Goal: Task Accomplishment & Management: Complete application form

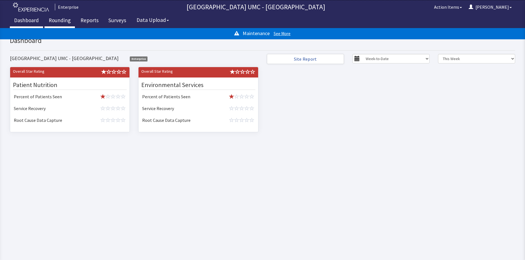
click at [58, 20] on link "Rounding" at bounding box center [59, 21] width 30 height 14
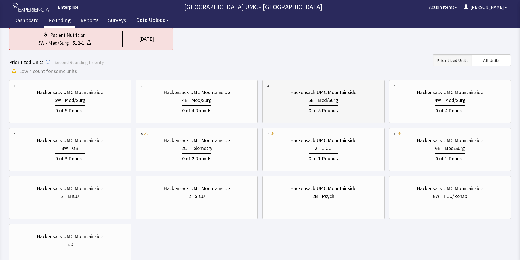
scroll to position [56, 0]
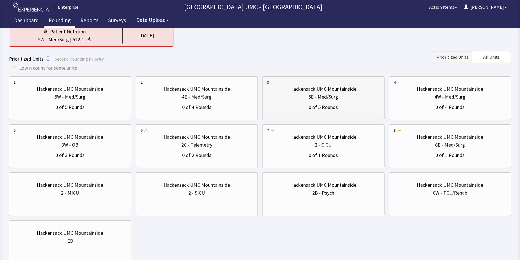
click at [305, 98] on div "5E - Med/Surg" at bounding box center [323, 97] width 113 height 8
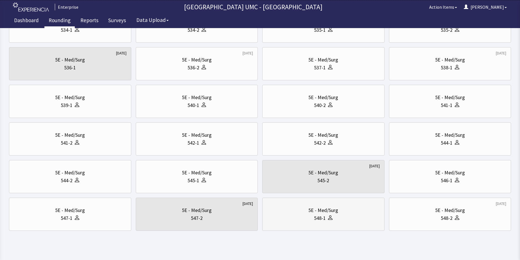
scroll to position [191, 0]
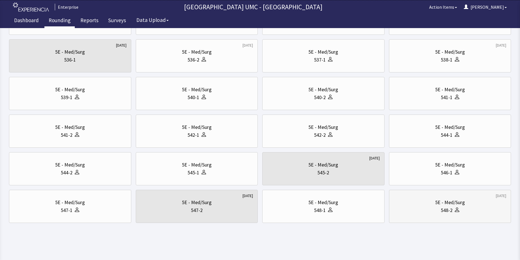
click at [411, 207] on div "548-2" at bounding box center [450, 211] width 113 height 8
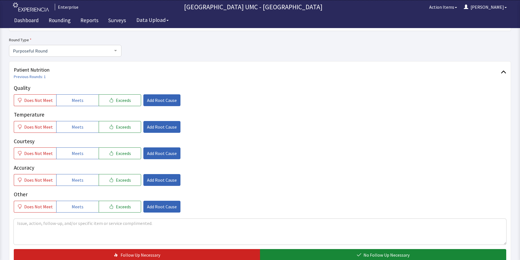
scroll to position [56, 0]
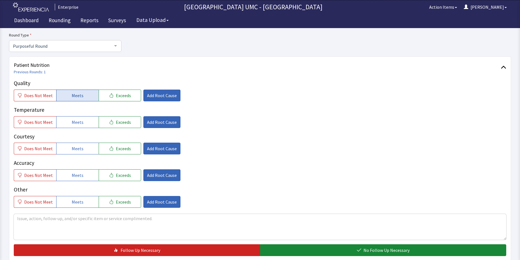
click at [74, 94] on span "Meets" at bounding box center [78, 95] width 12 height 7
click at [79, 121] on span "Meets" at bounding box center [78, 122] width 12 height 7
click at [79, 148] on span "Meets" at bounding box center [78, 148] width 12 height 7
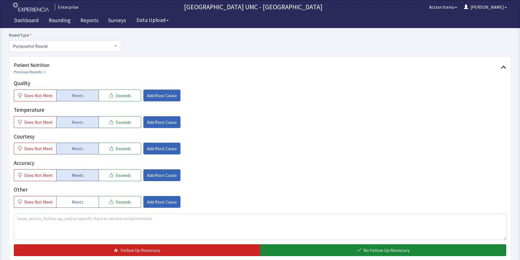
click at [86, 173] on button "Meets" at bounding box center [77, 176] width 42 height 12
click at [84, 203] on button "Meets" at bounding box center [77, 202] width 42 height 12
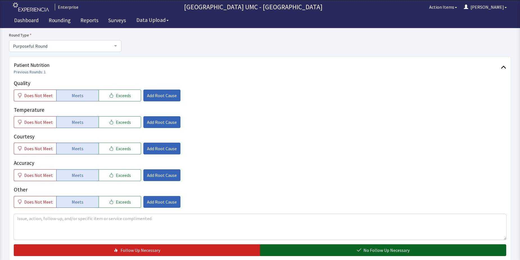
click at [376, 252] on span "No Follow Up Necessary" at bounding box center [387, 250] width 46 height 7
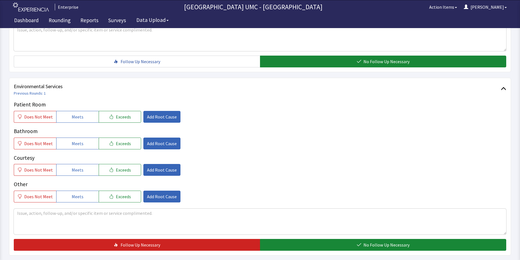
scroll to position [253, 0]
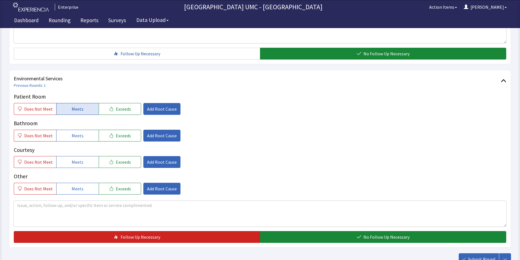
click at [78, 110] on span "Meets" at bounding box center [78, 109] width 12 height 7
click at [76, 135] on span "Meets" at bounding box center [78, 135] width 12 height 7
click at [78, 162] on span "Meets" at bounding box center [78, 162] width 12 height 7
click at [76, 189] on span "Meets" at bounding box center [78, 189] width 12 height 7
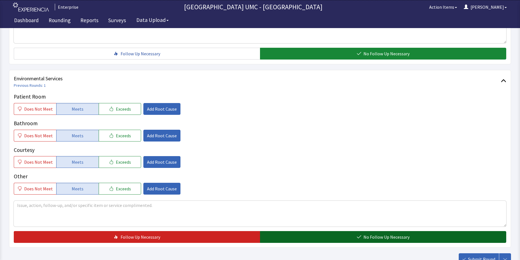
click at [327, 238] on button "No Follow Up Necessary" at bounding box center [383, 237] width 246 height 12
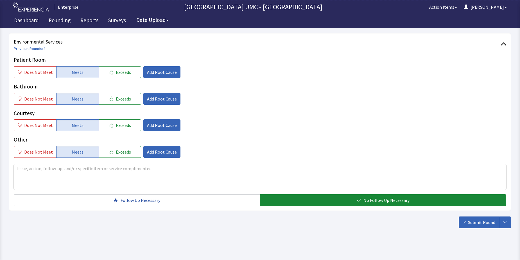
scroll to position [295, 0]
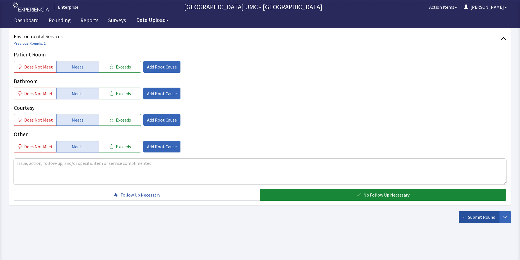
click at [474, 216] on span "Submit Round" at bounding box center [481, 217] width 27 height 7
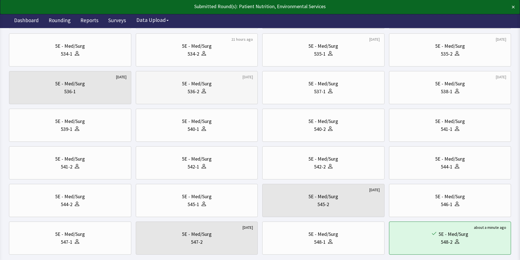
scroll to position [169, 0]
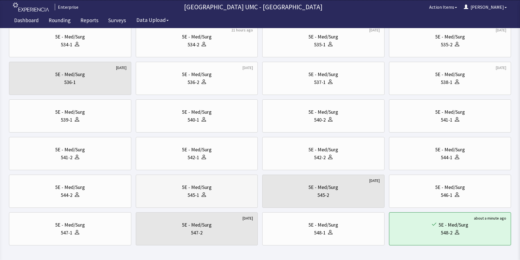
click at [197, 196] on div "545-1" at bounding box center [194, 196] width 12 height 8
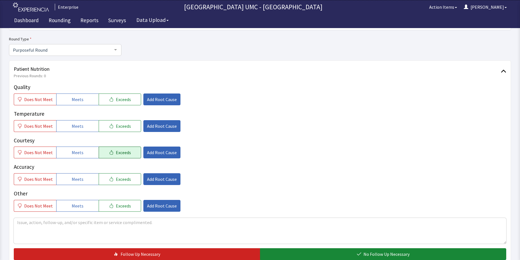
scroll to position [56, 0]
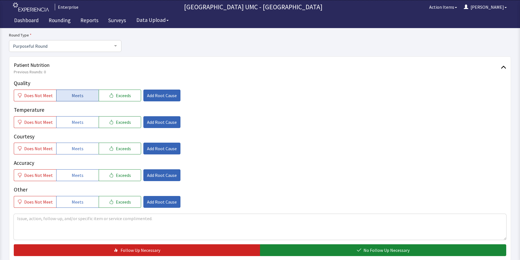
click at [72, 94] on span "Meets" at bounding box center [78, 95] width 12 height 7
click at [80, 125] on span "Meets" at bounding box center [78, 122] width 12 height 7
click at [77, 153] on button "Meets" at bounding box center [77, 149] width 42 height 12
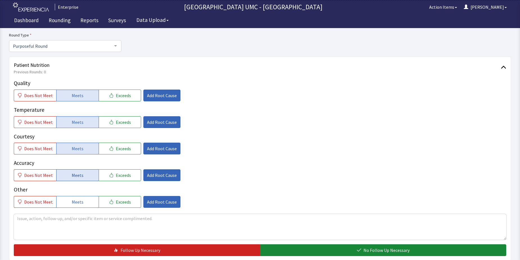
drag, startPoint x: 79, startPoint y: 174, endPoint x: 80, endPoint y: 195, distance: 20.9
click at [79, 175] on span "Meets" at bounding box center [78, 175] width 12 height 7
click at [81, 201] on button "Meets" at bounding box center [77, 202] width 42 height 12
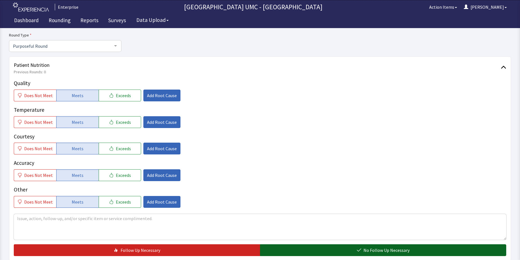
click at [314, 248] on button "No Follow Up Necessary" at bounding box center [383, 251] width 246 height 12
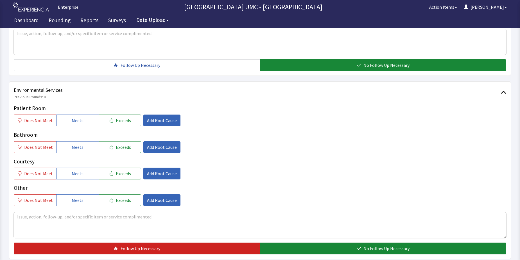
scroll to position [253, 0]
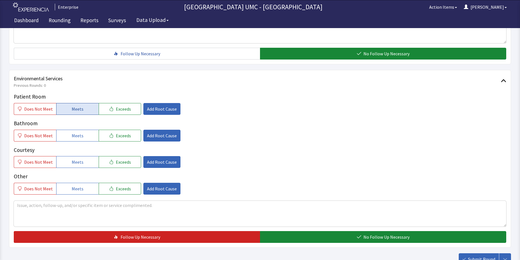
drag, startPoint x: 68, startPoint y: 105, endPoint x: 79, endPoint y: 149, distance: 44.4
click at [69, 105] on button "Meets" at bounding box center [77, 109] width 42 height 12
click at [78, 137] on span "Meets" at bounding box center [78, 135] width 12 height 7
click at [78, 166] on button "Meets" at bounding box center [77, 162] width 42 height 12
click at [82, 192] on button "Meets" at bounding box center [77, 189] width 42 height 12
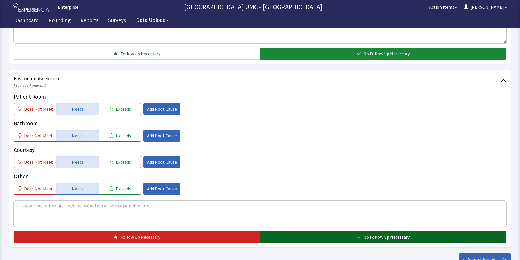
click at [320, 239] on button "No Follow Up Necessary" at bounding box center [383, 237] width 246 height 12
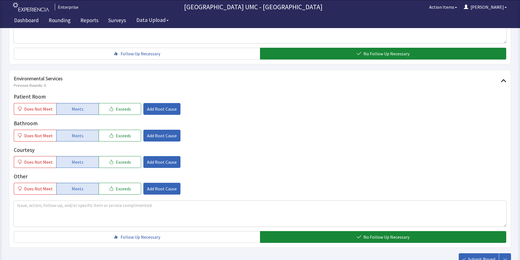
scroll to position [281, 0]
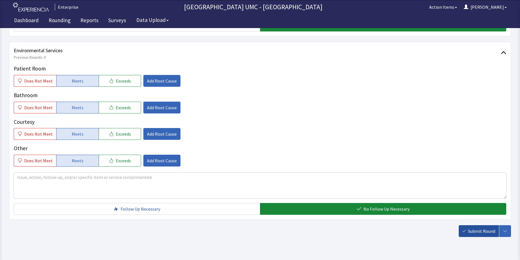
click at [476, 231] on span "Submit Round" at bounding box center [481, 231] width 27 height 7
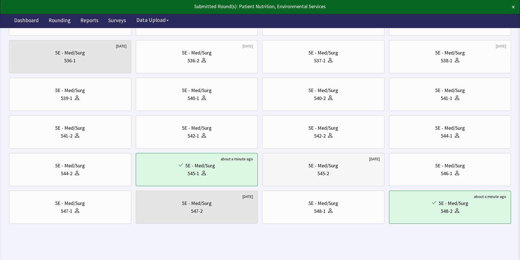
scroll to position [191, 0]
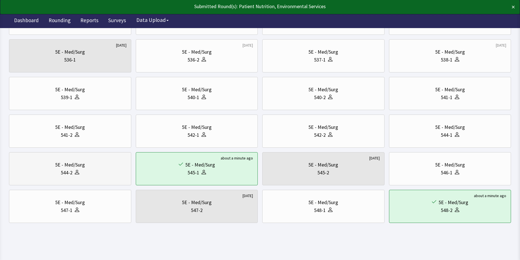
click at [64, 173] on div "544-2" at bounding box center [67, 173] width 12 height 8
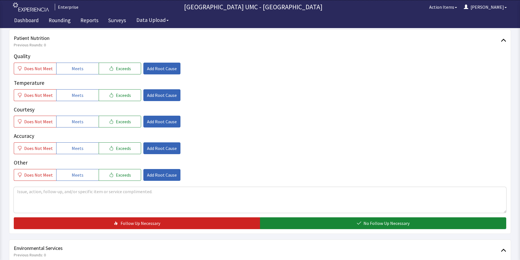
scroll to position [84, 0]
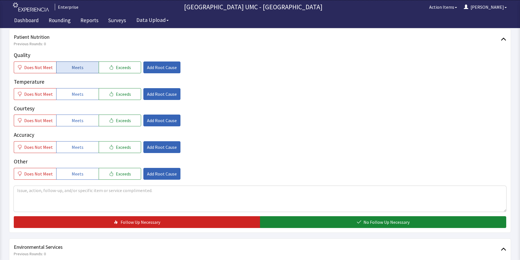
click at [68, 70] on button "Meets" at bounding box center [77, 68] width 42 height 12
drag, startPoint x: 68, startPoint y: 91, endPoint x: 73, endPoint y: 120, distance: 29.9
click at [68, 91] on button "Meets" at bounding box center [77, 94] width 42 height 12
click at [74, 124] on span "Meets" at bounding box center [78, 120] width 12 height 7
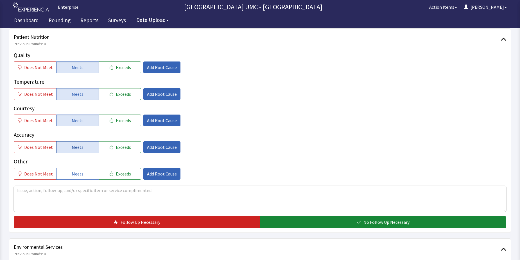
click at [77, 150] on span "Meets" at bounding box center [78, 147] width 12 height 7
click at [77, 174] on span "Meets" at bounding box center [78, 174] width 12 height 7
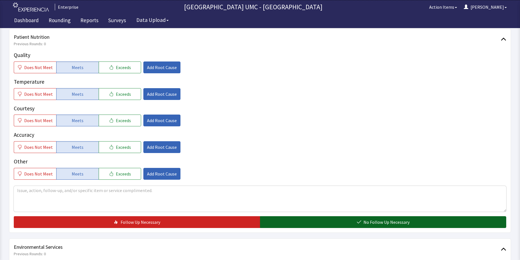
click at [300, 219] on button "No Follow Up Necessary" at bounding box center [383, 223] width 246 height 12
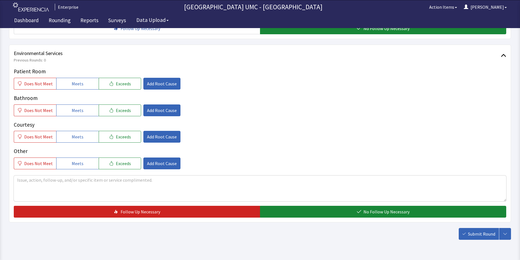
scroll to position [281, 0]
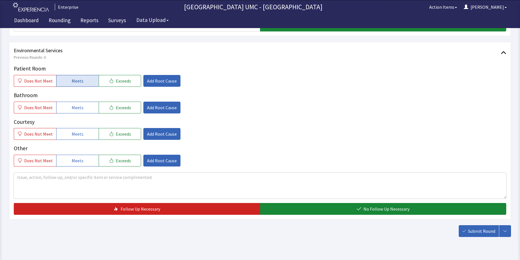
drag, startPoint x: 69, startPoint y: 82, endPoint x: 75, endPoint y: 109, distance: 27.6
click at [69, 83] on button "Meets" at bounding box center [77, 81] width 42 height 12
click at [75, 109] on span "Meets" at bounding box center [78, 107] width 12 height 7
click at [79, 135] on span "Meets" at bounding box center [78, 134] width 12 height 7
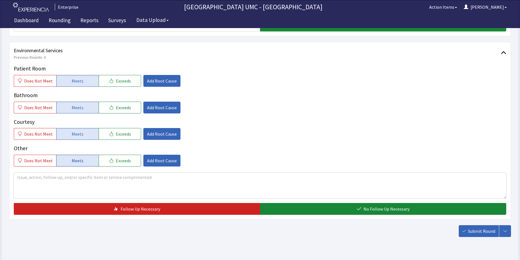
click at [79, 160] on span "Meets" at bounding box center [78, 161] width 12 height 7
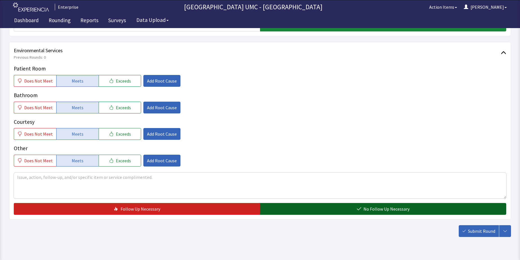
click at [307, 209] on button "No Follow Up Necessary" at bounding box center [383, 209] width 246 height 12
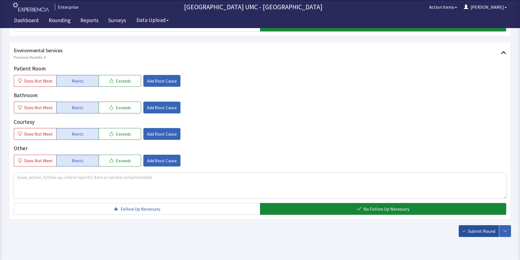
click at [478, 233] on span "Submit Round" at bounding box center [481, 231] width 27 height 7
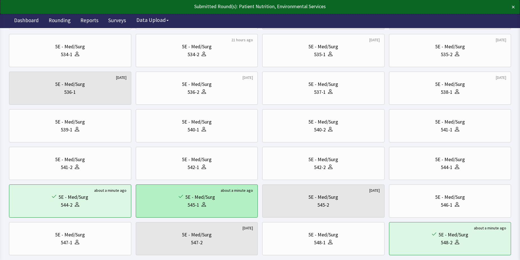
scroll to position [169, 0]
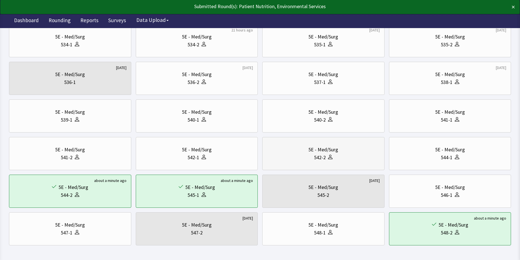
click at [303, 156] on div "542-2" at bounding box center [323, 158] width 113 height 8
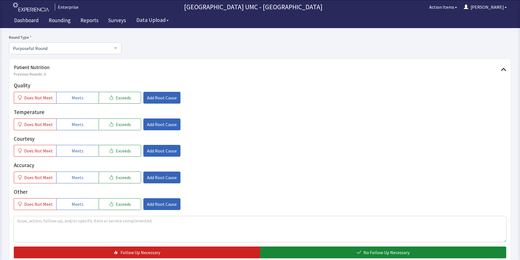
scroll to position [56, 0]
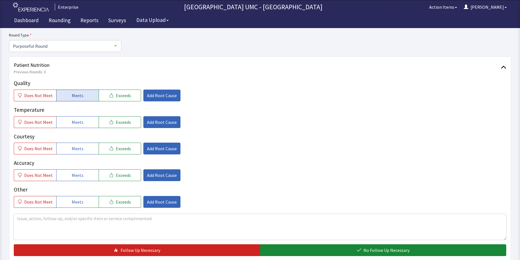
click at [61, 95] on button "Meets" at bounding box center [77, 96] width 42 height 12
click at [72, 121] on span "Meets" at bounding box center [78, 122] width 12 height 7
click at [76, 150] on span "Meets" at bounding box center [78, 148] width 12 height 7
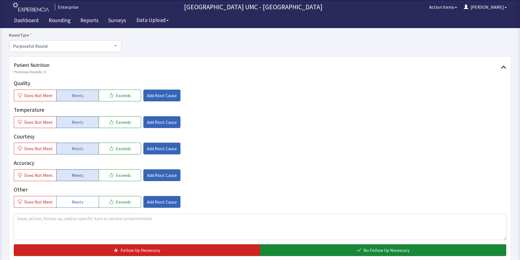
click at [78, 177] on span "Meets" at bounding box center [78, 175] width 12 height 7
click at [80, 204] on span "Meets" at bounding box center [78, 202] width 12 height 7
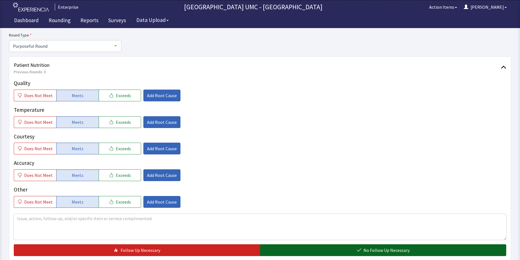
click at [320, 251] on button "No Follow Up Necessary" at bounding box center [383, 251] width 246 height 12
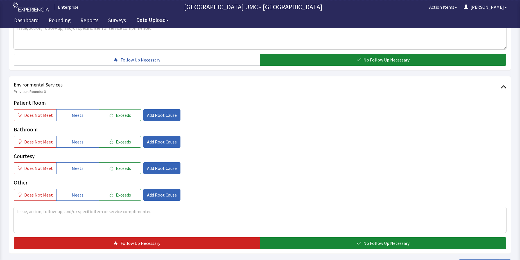
scroll to position [253, 0]
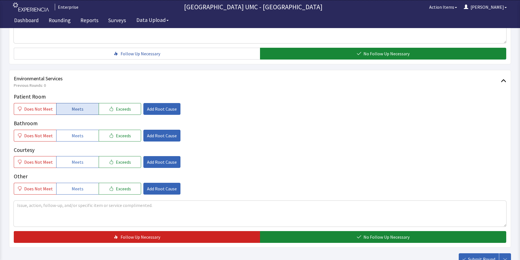
click at [74, 108] on span "Meets" at bounding box center [78, 109] width 12 height 7
drag, startPoint x: 73, startPoint y: 137, endPoint x: 77, endPoint y: 160, distance: 23.4
click at [73, 137] on span "Meets" at bounding box center [78, 135] width 12 height 7
drag, startPoint x: 77, startPoint y: 162, endPoint x: 82, endPoint y: 186, distance: 24.6
click at [77, 163] on span "Meets" at bounding box center [78, 162] width 12 height 7
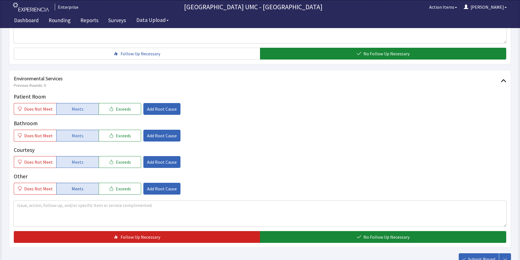
click at [82, 186] on button "Meets" at bounding box center [77, 189] width 42 height 12
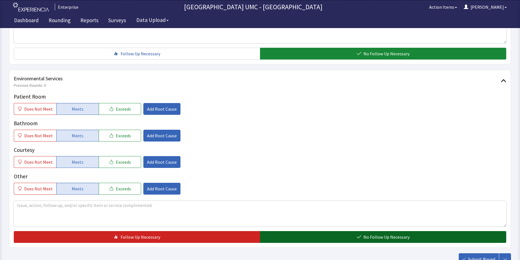
click at [370, 239] on span "No Follow Up Necessary" at bounding box center [387, 237] width 46 height 7
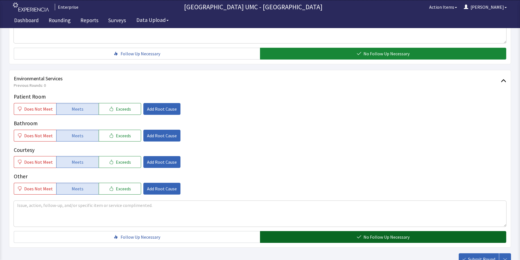
scroll to position [281, 0]
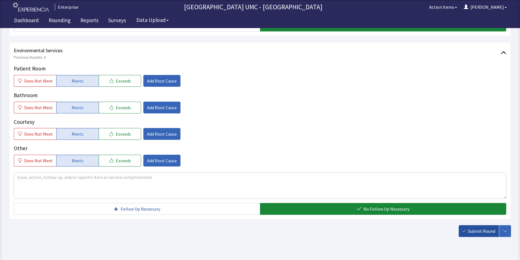
click at [478, 228] on span "Submit Round" at bounding box center [481, 231] width 27 height 7
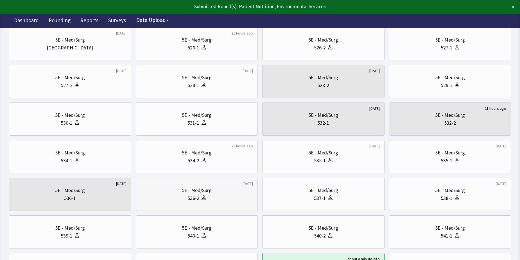
scroll to position [84, 0]
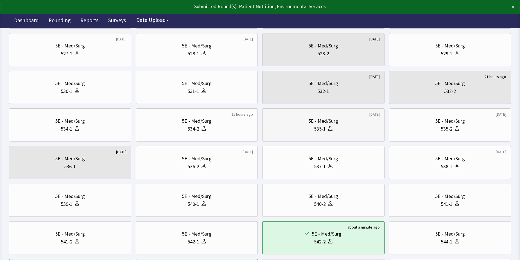
click at [334, 126] on div "535-1" at bounding box center [323, 129] width 113 height 8
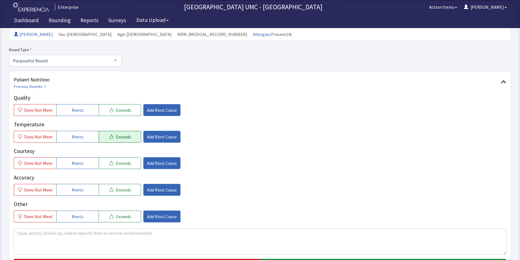
scroll to position [56, 0]
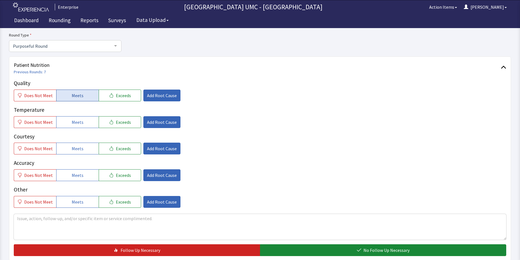
click at [66, 96] on button "Meets" at bounding box center [77, 96] width 42 height 12
click at [73, 121] on span "Meets" at bounding box center [78, 122] width 12 height 7
click at [84, 153] on button "Meets" at bounding box center [77, 149] width 42 height 12
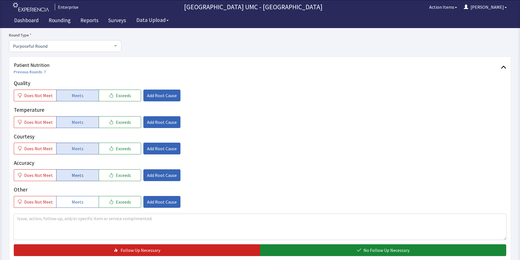
click at [81, 177] on button "Meets" at bounding box center [77, 176] width 42 height 12
click at [84, 205] on button "Meets" at bounding box center [77, 202] width 42 height 12
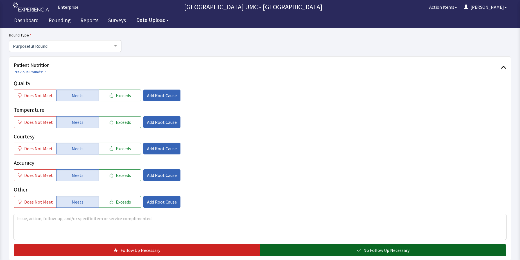
click at [361, 254] on button "No Follow Up Necessary" at bounding box center [383, 251] width 246 height 12
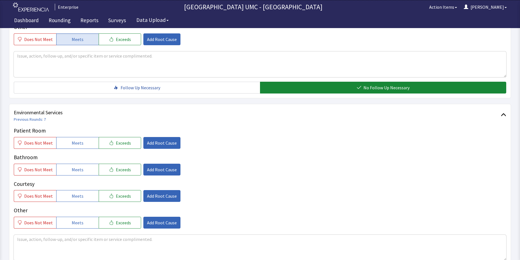
scroll to position [225, 0]
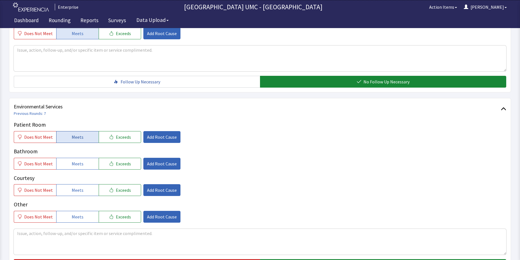
click at [79, 138] on span "Meets" at bounding box center [78, 137] width 12 height 7
click at [76, 164] on span "Meets" at bounding box center [78, 164] width 12 height 7
click at [78, 190] on span "Meets" at bounding box center [78, 190] width 12 height 7
click at [86, 215] on button "Meets" at bounding box center [77, 217] width 42 height 12
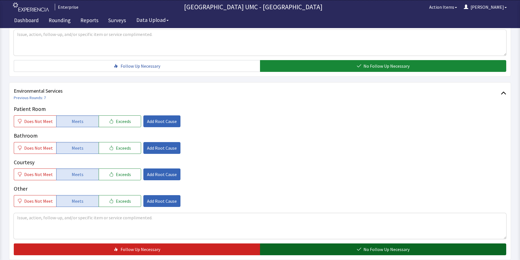
scroll to position [253, 0]
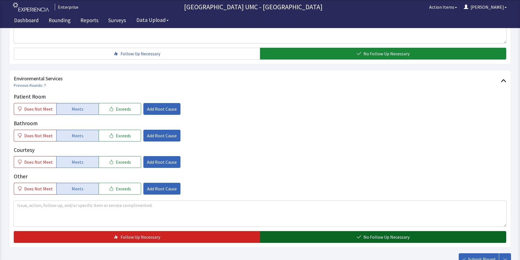
click at [385, 234] on span "No Follow Up Necessary" at bounding box center [387, 237] width 46 height 7
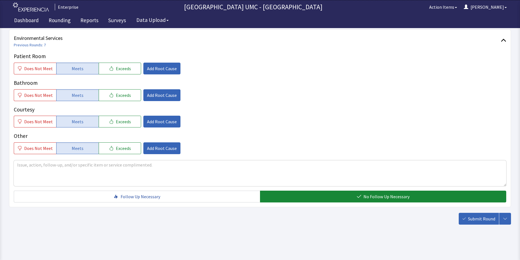
scroll to position [295, 0]
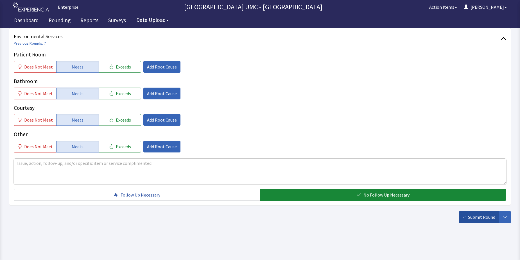
click at [469, 215] on span "Submit Round" at bounding box center [481, 217] width 27 height 7
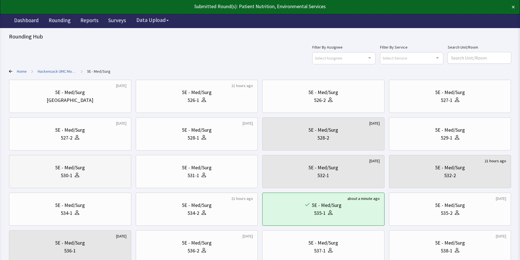
click at [68, 176] on div "530-1" at bounding box center [67, 176] width 12 height 8
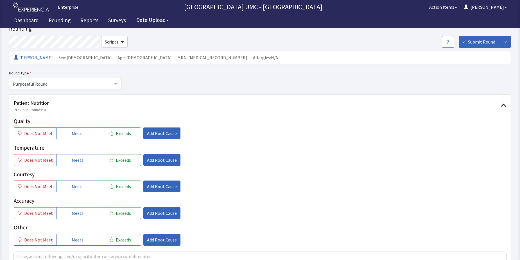
scroll to position [28, 0]
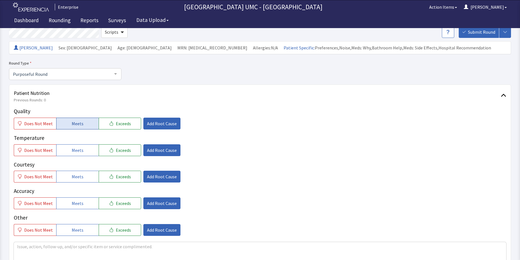
click at [78, 125] on span "Meets" at bounding box center [78, 123] width 12 height 7
drag, startPoint x: 71, startPoint y: 151, endPoint x: 72, endPoint y: 172, distance: 20.6
click at [72, 152] on span "Meets" at bounding box center [78, 150] width 12 height 7
drag, startPoint x: 72, startPoint y: 180, endPoint x: 78, endPoint y: 203, distance: 23.4
click at [73, 180] on span "Meets" at bounding box center [78, 177] width 12 height 7
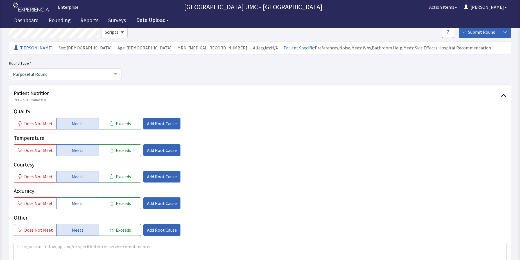
drag, startPoint x: 78, startPoint y: 205, endPoint x: 81, endPoint y: 229, distance: 23.8
click at [78, 207] on span "Meets" at bounding box center [78, 203] width 12 height 7
click at [81, 230] on button "Meets" at bounding box center [77, 230] width 42 height 12
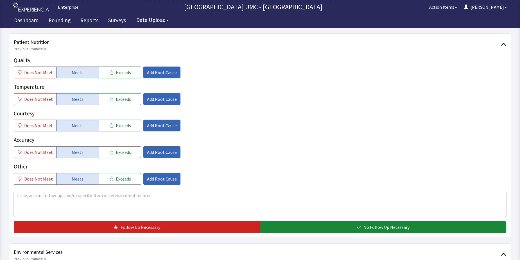
scroll to position [84, 0]
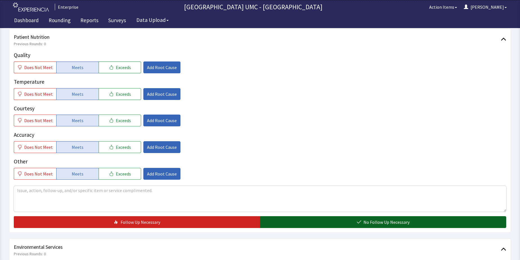
click at [408, 220] on span "No Follow Up Necessary" at bounding box center [387, 222] width 46 height 7
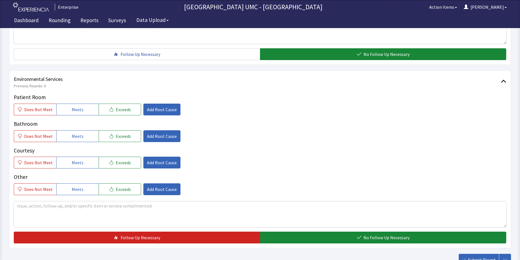
scroll to position [253, 0]
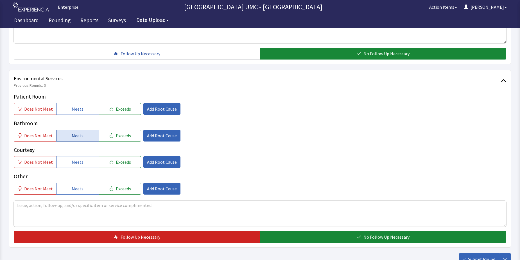
drag, startPoint x: 69, startPoint y: 109, endPoint x: 83, endPoint y: 140, distance: 33.5
click at [71, 113] on button "Meets" at bounding box center [77, 109] width 42 height 12
click at [83, 136] on button "Meets" at bounding box center [77, 136] width 42 height 12
drag, startPoint x: 81, startPoint y: 162, endPoint x: 81, endPoint y: 165, distance: 3.7
click at [81, 162] on button "Meets" at bounding box center [77, 162] width 42 height 12
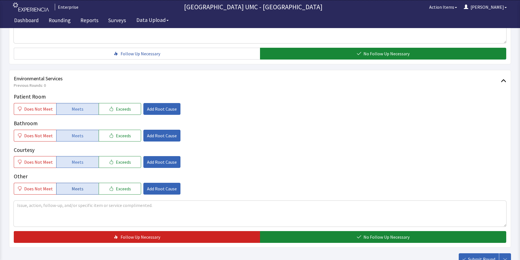
click at [78, 190] on span "Meets" at bounding box center [78, 189] width 12 height 7
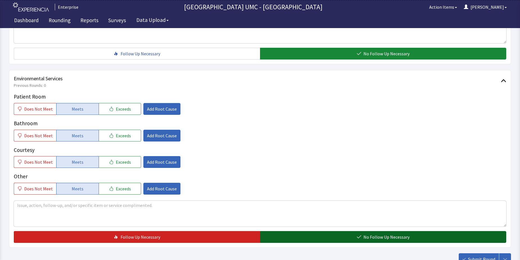
click at [405, 236] on span "No Follow Up Necessary" at bounding box center [387, 237] width 46 height 7
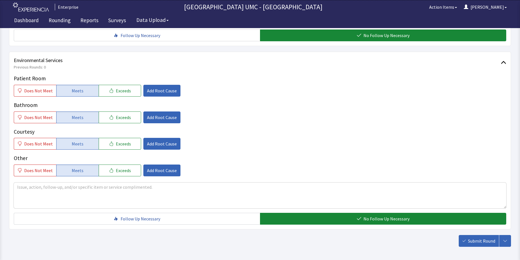
scroll to position [295, 0]
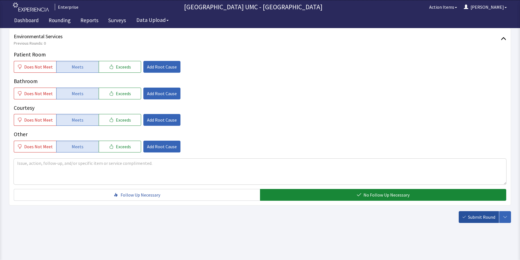
click at [479, 218] on span "Submit Round" at bounding box center [481, 217] width 27 height 7
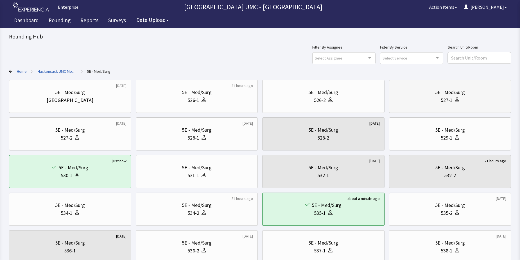
click at [445, 97] on div "527-1" at bounding box center [447, 100] width 12 height 8
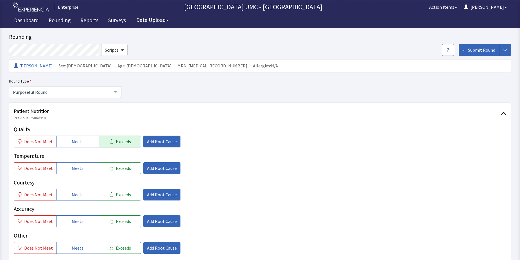
scroll to position [28, 0]
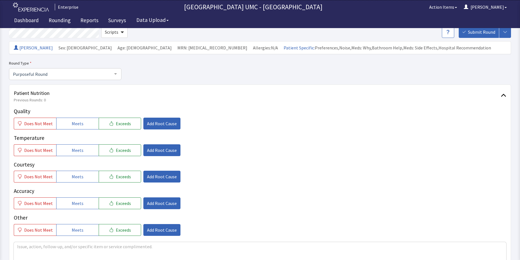
drag, startPoint x: 80, startPoint y: 120, endPoint x: 76, endPoint y: 141, distance: 20.5
click at [79, 125] on span "Meets" at bounding box center [78, 123] width 12 height 7
click at [73, 151] on span "Meets" at bounding box center [78, 150] width 12 height 7
drag, startPoint x: 75, startPoint y: 177, endPoint x: 73, endPoint y: 193, distance: 16.1
click at [75, 179] on span "Meets" at bounding box center [78, 177] width 12 height 7
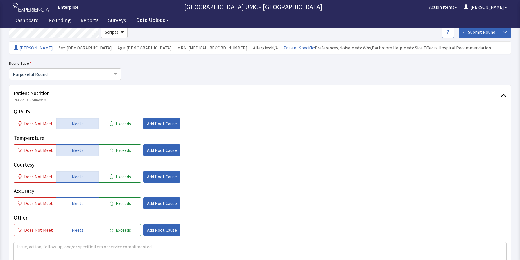
drag, startPoint x: 71, startPoint y: 204, endPoint x: 71, endPoint y: 218, distance: 14.1
click at [72, 205] on span "Meets" at bounding box center [78, 203] width 12 height 7
click at [72, 230] on span "Meets" at bounding box center [78, 230] width 12 height 7
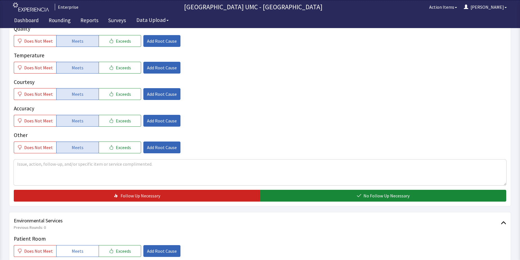
scroll to position [113, 0]
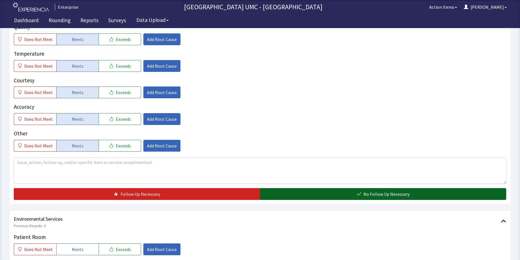
click at [318, 190] on button "No Follow Up Necessary" at bounding box center [383, 194] width 246 height 12
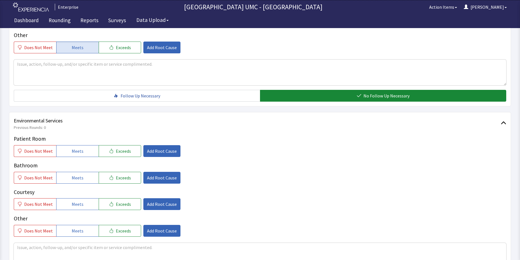
scroll to position [225, 0]
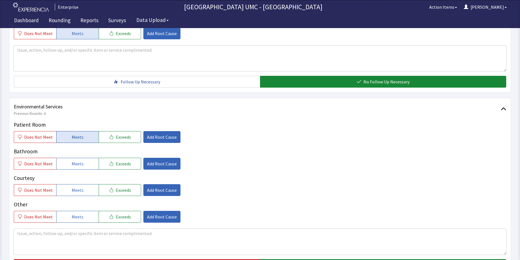
click at [78, 142] on button "Meets" at bounding box center [77, 137] width 42 height 12
click at [81, 165] on button "Meets" at bounding box center [77, 164] width 42 height 12
click at [80, 192] on span "Meets" at bounding box center [78, 190] width 12 height 7
click at [82, 217] on button "Meets" at bounding box center [77, 217] width 42 height 12
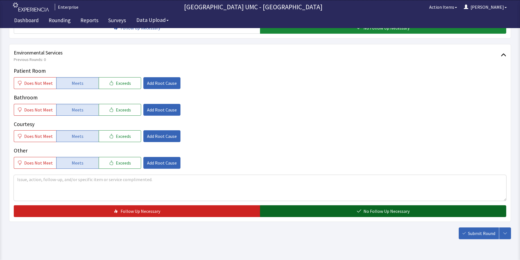
scroll to position [281, 0]
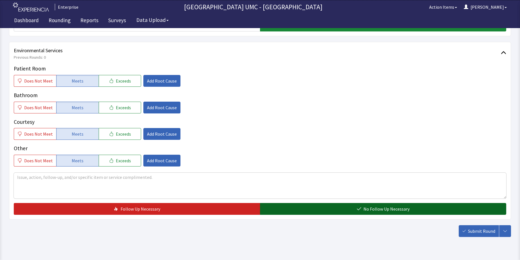
click at [365, 207] on span "No Follow Up Necessary" at bounding box center [387, 209] width 46 height 7
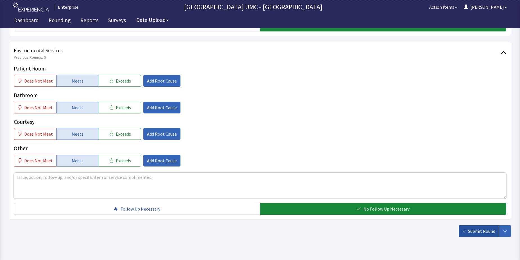
click at [472, 232] on span "Submit Round" at bounding box center [481, 231] width 27 height 7
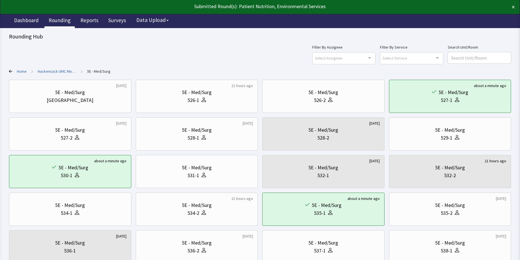
click at [54, 19] on link "Rounding" at bounding box center [59, 21] width 30 height 14
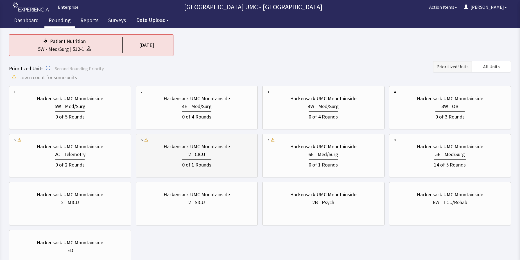
scroll to position [56, 0]
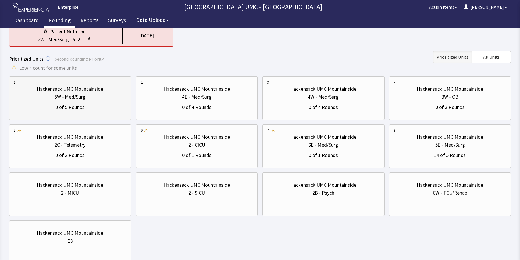
click at [65, 98] on div "5W - Med/Surg" at bounding box center [70, 97] width 31 height 8
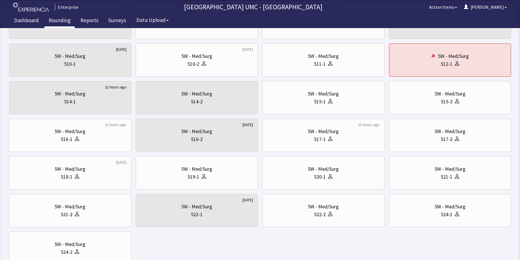
scroll to position [197, 0]
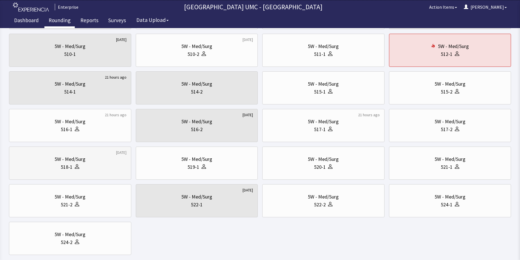
click at [62, 163] on div "5W - Med/Surg" at bounding box center [70, 160] width 31 height 8
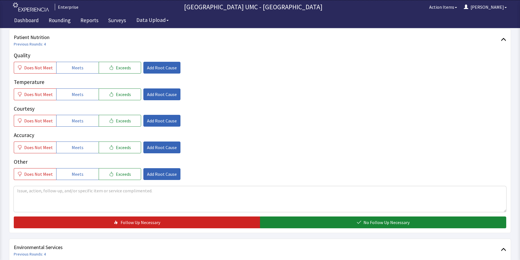
scroll to position [84, 0]
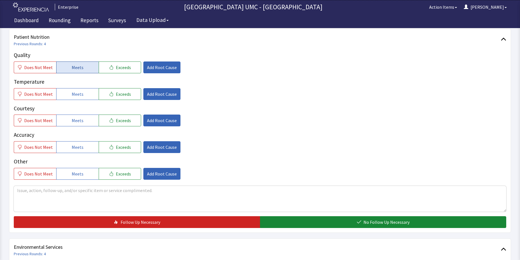
click at [79, 69] on span "Meets" at bounding box center [78, 67] width 12 height 7
click at [79, 97] on span "Meets" at bounding box center [78, 94] width 12 height 7
click at [80, 122] on span "Meets" at bounding box center [78, 120] width 12 height 7
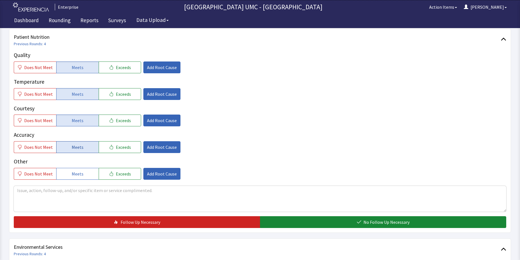
click at [80, 149] on span "Meets" at bounding box center [78, 147] width 12 height 7
click at [77, 177] on span "Meets" at bounding box center [78, 174] width 12 height 7
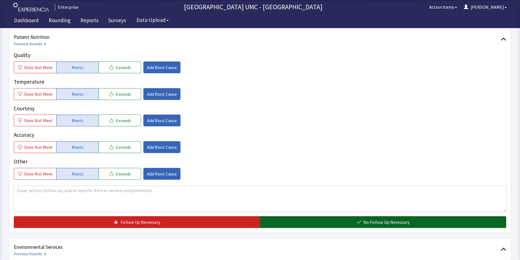
click at [309, 220] on button "No Follow Up Necessary" at bounding box center [383, 223] width 246 height 12
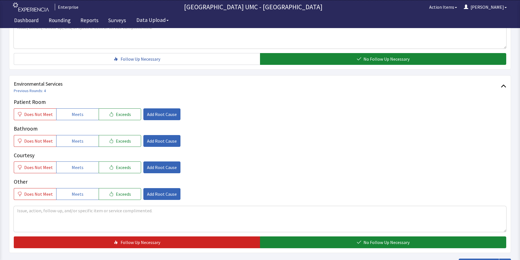
scroll to position [253, 0]
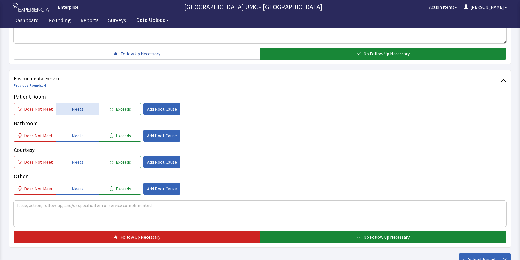
click at [75, 106] on span "Meets" at bounding box center [78, 109] width 12 height 7
click at [76, 138] on span "Meets" at bounding box center [78, 135] width 12 height 7
click at [77, 163] on span "Meets" at bounding box center [78, 162] width 12 height 7
drag, startPoint x: 78, startPoint y: 187, endPoint x: 262, endPoint y: 217, distance: 186.3
click at [81, 189] on button "Meets" at bounding box center [77, 189] width 42 height 12
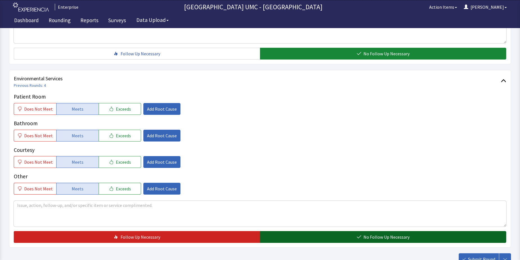
click at [316, 234] on button "No Follow Up Necessary" at bounding box center [383, 237] width 246 height 12
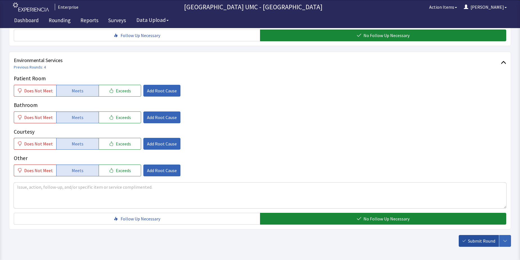
scroll to position [295, 0]
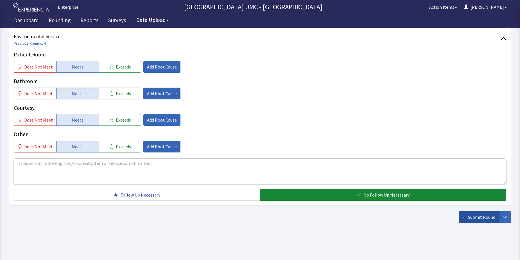
click at [468, 218] on button "Submit Round" at bounding box center [479, 218] width 40 height 12
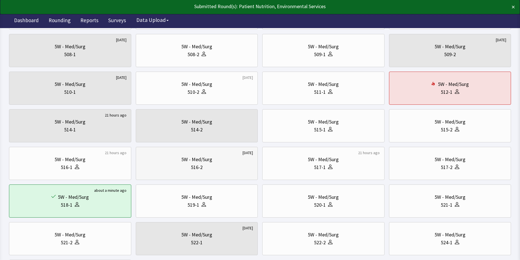
scroll to position [169, 0]
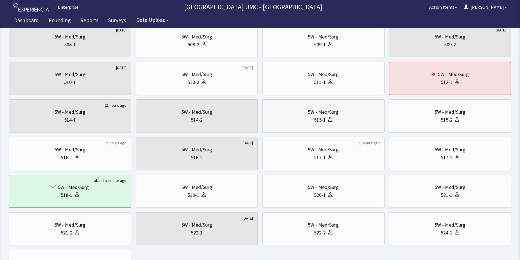
click at [333, 115] on div "5W - Med/Surg" at bounding box center [323, 112] width 31 height 8
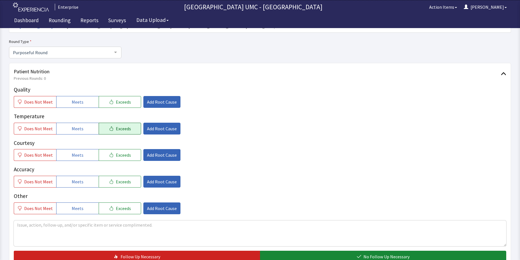
scroll to position [56, 0]
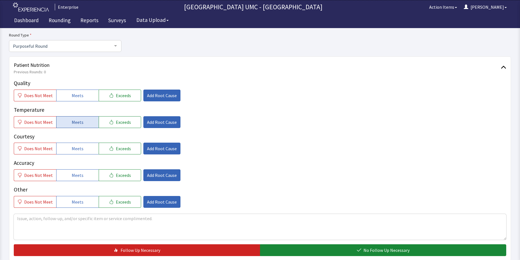
drag, startPoint x: 73, startPoint y: 93, endPoint x: 79, endPoint y: 122, distance: 29.8
click at [74, 94] on span "Meets" at bounding box center [78, 95] width 12 height 7
click at [80, 125] on span "Meets" at bounding box center [78, 122] width 12 height 7
click at [80, 151] on span "Meets" at bounding box center [78, 148] width 12 height 7
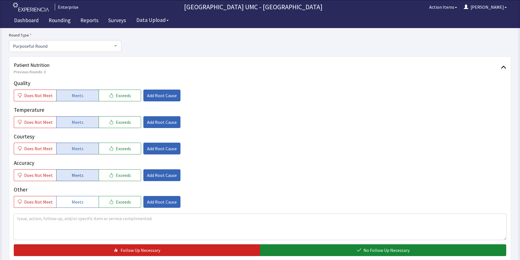
click at [75, 175] on span "Meets" at bounding box center [78, 175] width 12 height 7
click at [75, 202] on span "Meets" at bounding box center [78, 202] width 12 height 7
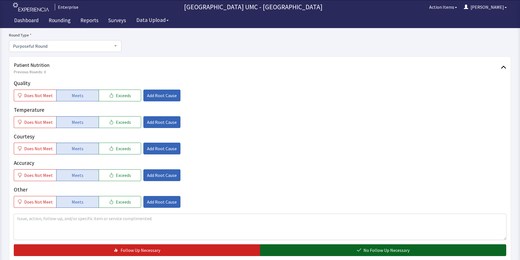
click at [311, 249] on button "No Follow Up Necessary" at bounding box center [383, 251] width 246 height 12
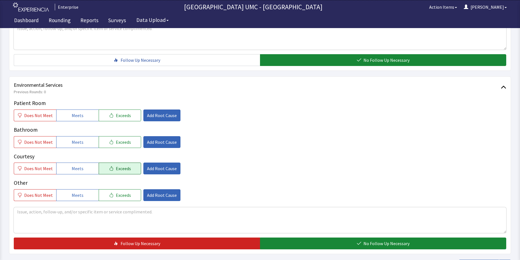
scroll to position [253, 0]
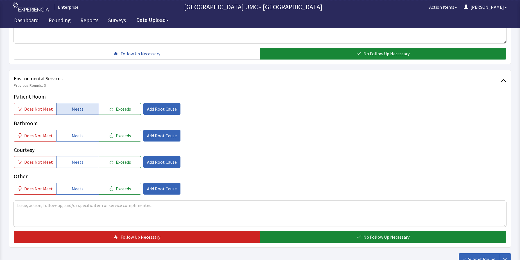
click at [74, 112] on span "Meets" at bounding box center [78, 109] width 12 height 7
click at [74, 139] on span "Meets" at bounding box center [78, 135] width 12 height 7
click at [76, 163] on span "Meets" at bounding box center [78, 162] width 12 height 7
click at [80, 187] on span "Meets" at bounding box center [78, 189] width 12 height 7
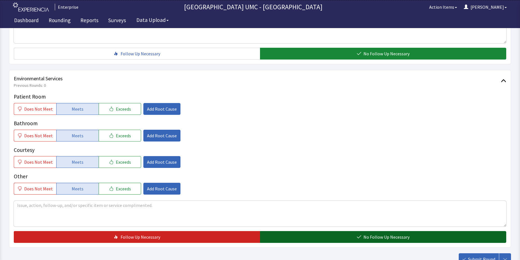
click at [309, 235] on button "No Follow Up Necessary" at bounding box center [383, 237] width 246 height 12
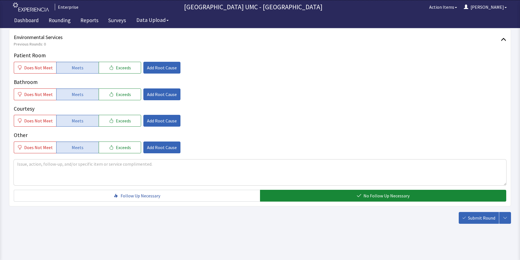
scroll to position [295, 0]
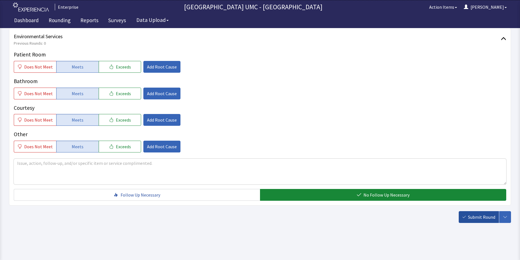
click at [474, 218] on span "Submit Round" at bounding box center [481, 217] width 27 height 7
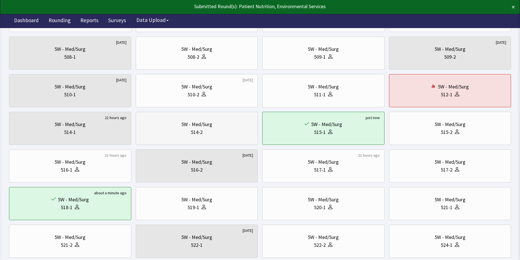
scroll to position [169, 0]
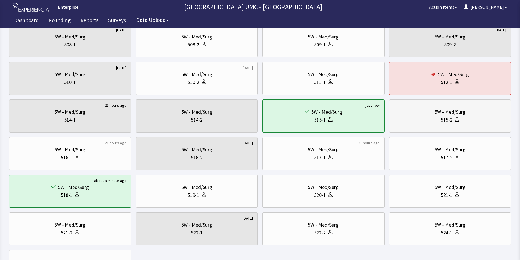
click at [437, 123] on div "515-2" at bounding box center [450, 120] width 113 height 8
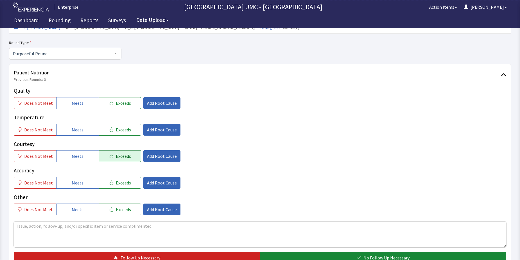
scroll to position [56, 0]
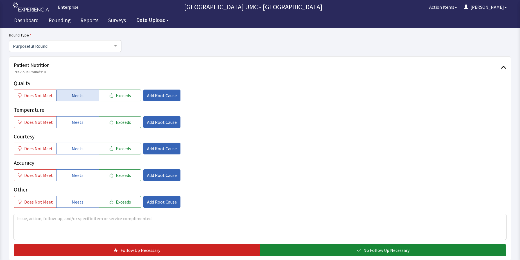
drag, startPoint x: 80, startPoint y: 93, endPoint x: 80, endPoint y: 99, distance: 5.9
click at [80, 94] on span "Meets" at bounding box center [78, 95] width 12 height 7
drag, startPoint x: 78, startPoint y: 123, endPoint x: 78, endPoint y: 127, distance: 3.7
click at [78, 124] on span "Meets" at bounding box center [78, 122] width 12 height 7
click at [78, 152] on button "Meets" at bounding box center [77, 149] width 42 height 12
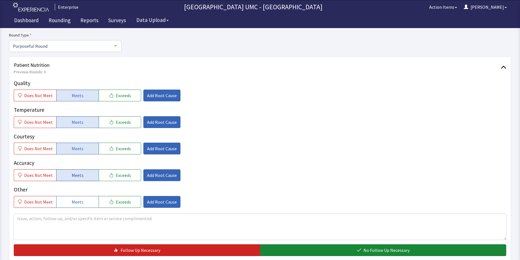
click at [78, 174] on span "Meets" at bounding box center [78, 175] width 12 height 7
click at [83, 204] on button "Meets" at bounding box center [77, 202] width 42 height 12
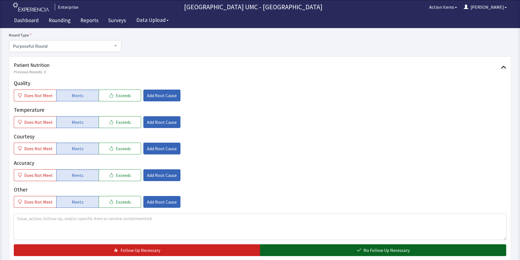
click at [309, 252] on button "No Follow Up Necessary" at bounding box center [383, 251] width 246 height 12
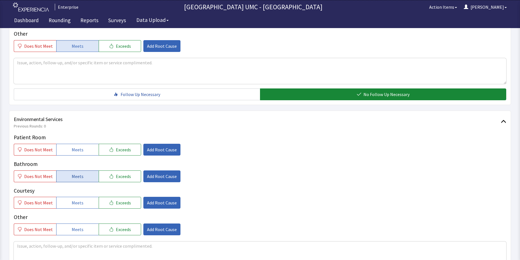
scroll to position [225, 0]
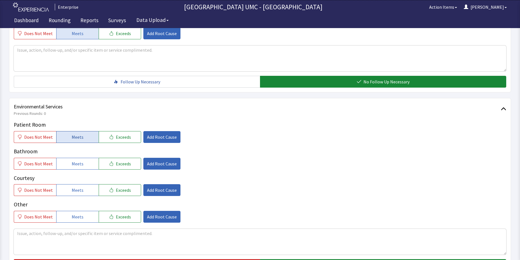
click at [68, 136] on button "Meets" at bounding box center [77, 137] width 42 height 12
click at [74, 167] on span "Meets" at bounding box center [78, 164] width 12 height 7
click at [80, 190] on span "Meets" at bounding box center [78, 190] width 12 height 7
click at [80, 213] on button "Meets" at bounding box center [77, 217] width 42 height 12
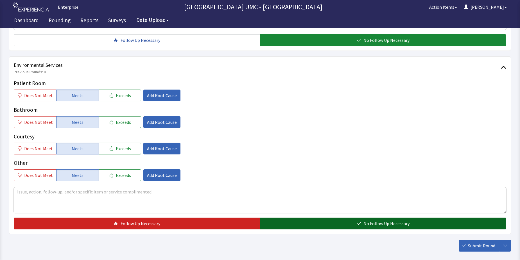
scroll to position [281, 0]
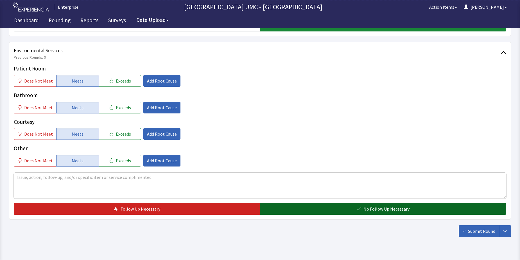
click at [335, 204] on button "No Follow Up Necessary" at bounding box center [383, 209] width 246 height 12
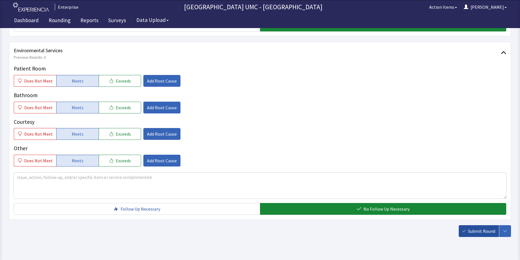
click at [482, 231] on span "Submit Round" at bounding box center [481, 231] width 27 height 7
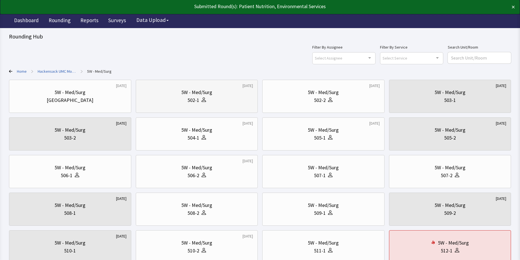
click at [203, 101] on icon at bounding box center [204, 100] width 5 height 5
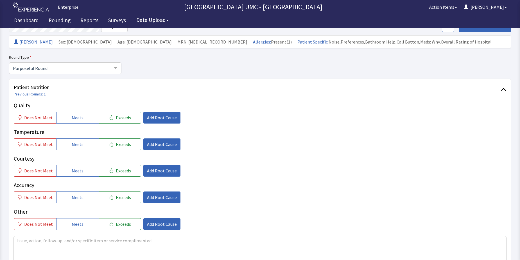
scroll to position [56, 0]
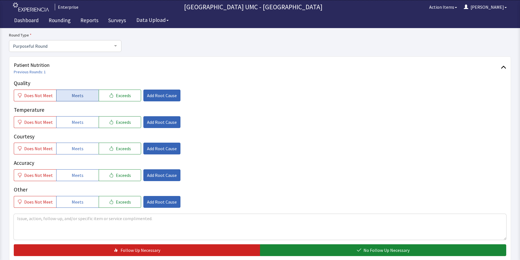
click at [80, 96] on span "Meets" at bounding box center [78, 95] width 12 height 7
click at [68, 123] on button "Meets" at bounding box center [77, 122] width 42 height 12
drag, startPoint x: 68, startPoint y: 149, endPoint x: 75, endPoint y: 165, distance: 18.6
click at [68, 149] on button "Meets" at bounding box center [77, 149] width 42 height 12
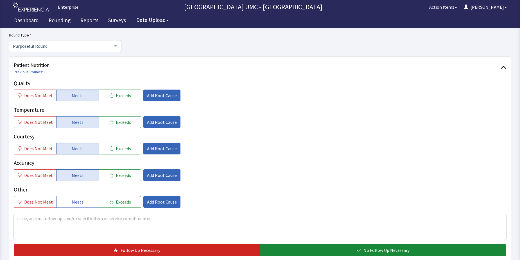
click at [82, 177] on button "Meets" at bounding box center [77, 176] width 42 height 12
click at [84, 203] on button "Meets" at bounding box center [77, 202] width 42 height 12
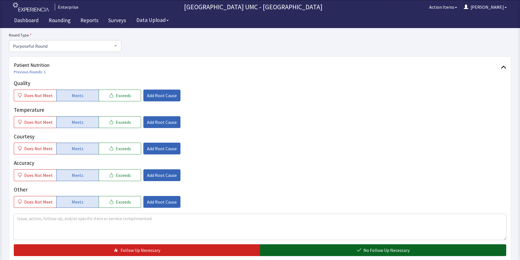
click at [370, 248] on span "No Follow Up Necessary" at bounding box center [387, 250] width 46 height 7
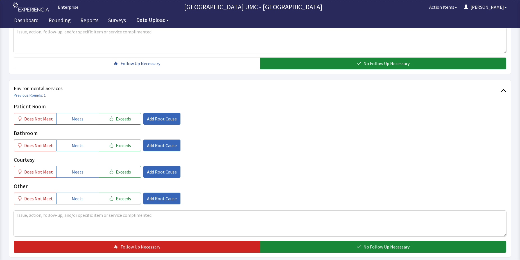
scroll to position [253, 0]
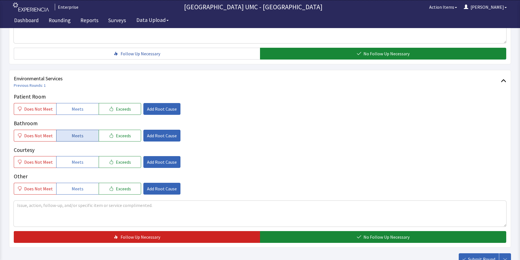
drag, startPoint x: 71, startPoint y: 108, endPoint x: 75, endPoint y: 136, distance: 28.1
click at [72, 109] on span "Meets" at bounding box center [78, 109] width 12 height 7
click at [76, 138] on span "Meets" at bounding box center [78, 135] width 12 height 7
click at [78, 163] on span "Meets" at bounding box center [78, 162] width 12 height 7
click at [82, 185] on button "Meets" at bounding box center [77, 189] width 42 height 12
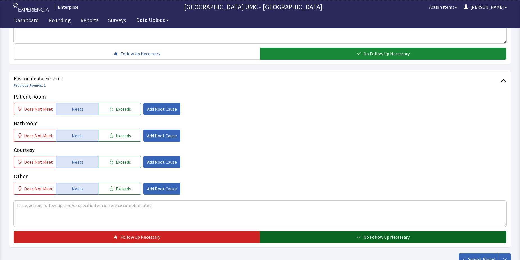
click at [370, 237] on span "No Follow Up Necessary" at bounding box center [387, 237] width 46 height 7
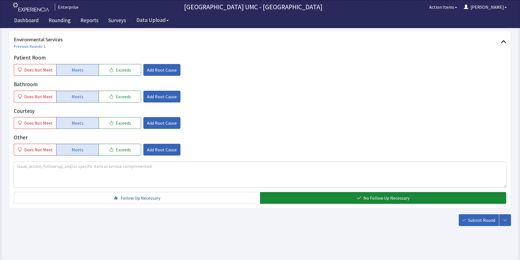
scroll to position [295, 0]
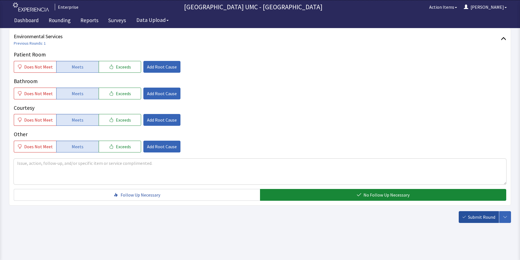
click at [481, 219] on span "Submit Round" at bounding box center [481, 217] width 27 height 7
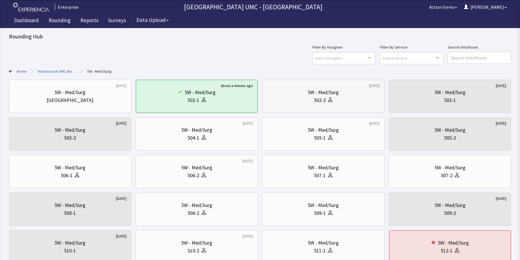
click at [335, 98] on div "502-2" at bounding box center [323, 100] width 113 height 8
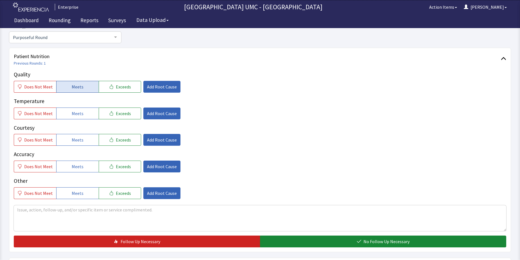
scroll to position [28, 0]
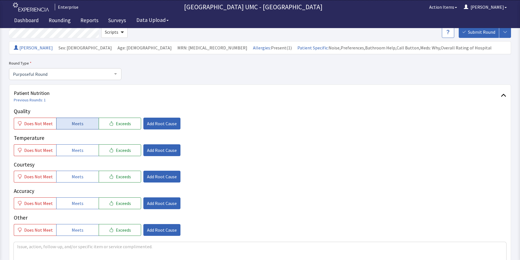
drag, startPoint x: 76, startPoint y: 119, endPoint x: 75, endPoint y: 127, distance: 8.2
click at [76, 119] on button "Meets" at bounding box center [77, 124] width 42 height 12
click at [78, 149] on span "Meets" at bounding box center [78, 150] width 12 height 7
click at [84, 174] on button "Meets" at bounding box center [77, 177] width 42 height 12
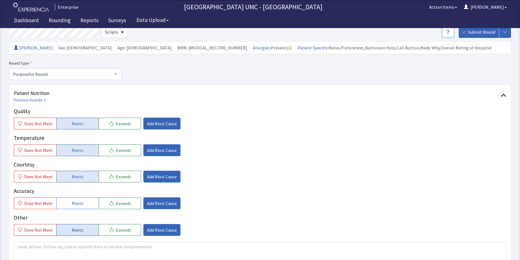
drag, startPoint x: 78, startPoint y: 203, endPoint x: 81, endPoint y: 234, distance: 31.4
click at [78, 210] on button "Meets" at bounding box center [77, 204] width 42 height 12
click at [80, 232] on span "Meets" at bounding box center [78, 230] width 12 height 7
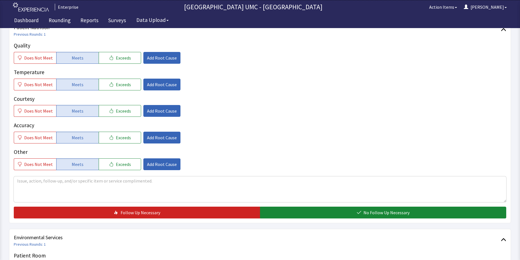
scroll to position [141, 0]
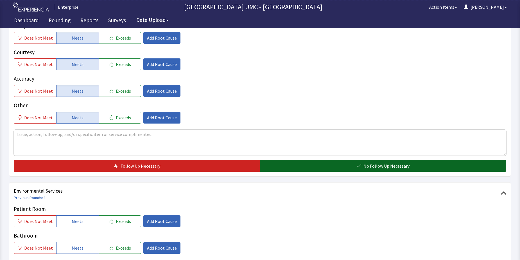
click at [332, 166] on button "No Follow Up Necessary" at bounding box center [383, 166] width 246 height 12
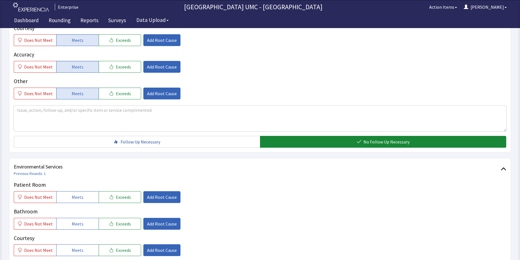
scroll to position [225, 0]
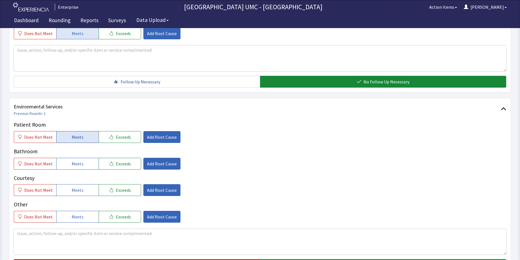
click at [80, 135] on span "Meets" at bounding box center [78, 137] width 12 height 7
drag, startPoint x: 83, startPoint y: 165, endPoint x: 79, endPoint y: 180, distance: 14.8
click at [82, 166] on button "Meets" at bounding box center [77, 164] width 42 height 12
click at [75, 194] on span "Meets" at bounding box center [78, 190] width 12 height 7
click at [75, 212] on button "Meets" at bounding box center [77, 217] width 42 height 12
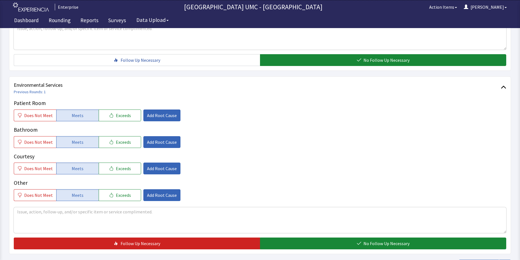
scroll to position [295, 0]
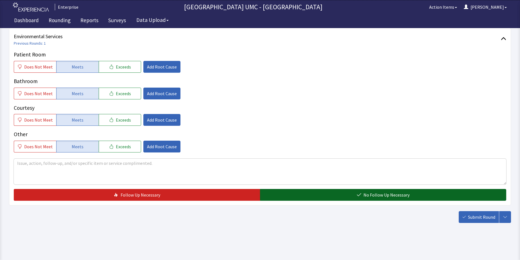
drag, startPoint x: 345, startPoint y: 198, endPoint x: 477, endPoint y: 208, distance: 132.8
click at [345, 197] on button "No Follow Up Necessary" at bounding box center [383, 195] width 246 height 12
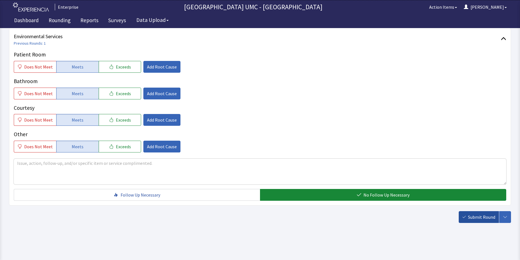
click at [485, 222] on button "Submit Round" at bounding box center [479, 218] width 40 height 12
